Goal: Task Accomplishment & Management: Complete application form

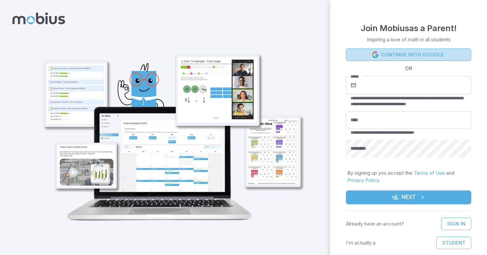
click at [376, 50] on link "Continue with Google" at bounding box center [408, 54] width 125 height 12
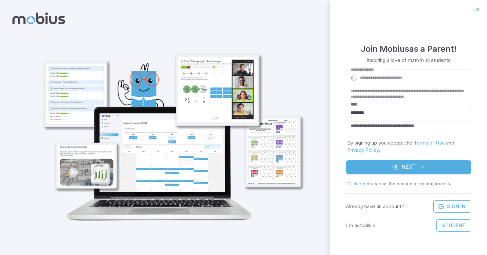
click at [362, 163] on button "Next" at bounding box center [408, 167] width 125 height 14
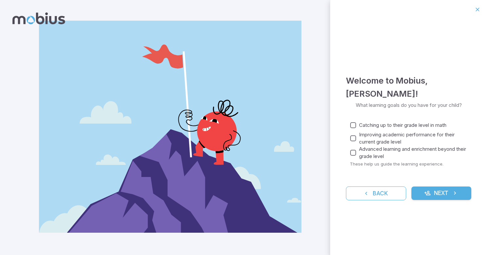
click at [433, 186] on button "Next" at bounding box center [441, 193] width 60 height 14
click at [436, 186] on button "Next" at bounding box center [441, 193] width 60 height 14
